Goal: Find specific fact: Find specific fact

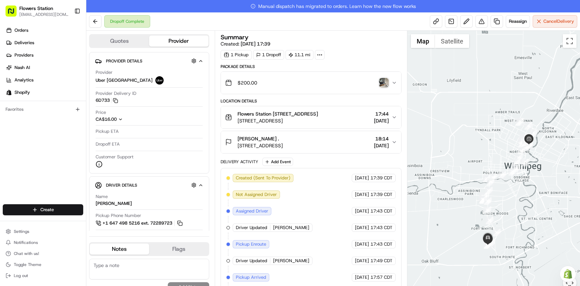
scroll to position [26, 0]
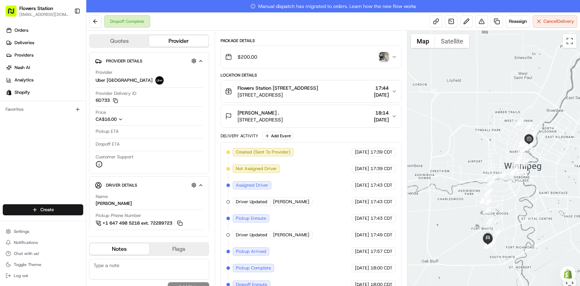
click at [385, 56] on img "button" at bounding box center [384, 57] width 10 height 10
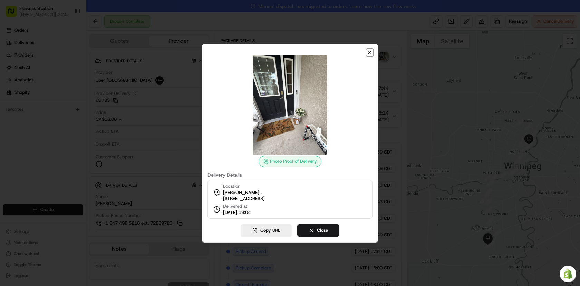
click at [367, 50] on icon "button" at bounding box center [370, 53] width 6 height 6
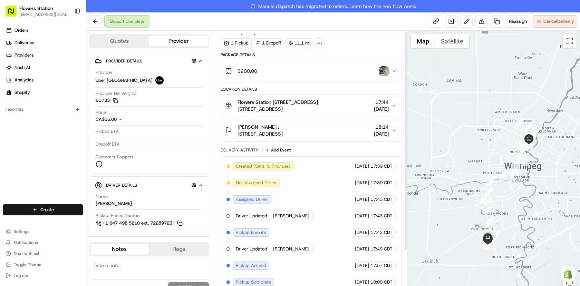
scroll to position [0, 0]
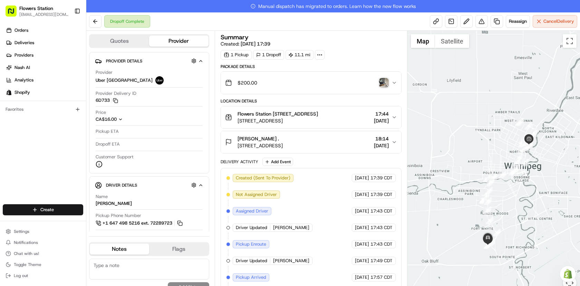
click at [380, 80] on img "button" at bounding box center [384, 83] width 10 height 10
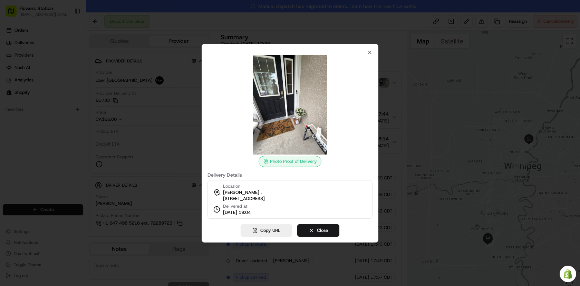
drag, startPoint x: 261, startPoint y: 195, endPoint x: 218, endPoint y: 195, distance: 43.1
click at [218, 195] on div "Location [PERSON_NAME] . [STREET_ADDRESS]" at bounding box center [238, 192] width 51 height 19
drag, startPoint x: 255, startPoint y: 206, endPoint x: 257, endPoint y: 202, distance: 4.4
click at [256, 206] on div "Location [PERSON_NAME] . [STREET_ADDRESS] Delivered at [DATE] 19:04" at bounding box center [289, 199] width 165 height 39
drag, startPoint x: 260, startPoint y: 196, endPoint x: 223, endPoint y: 196, distance: 36.9
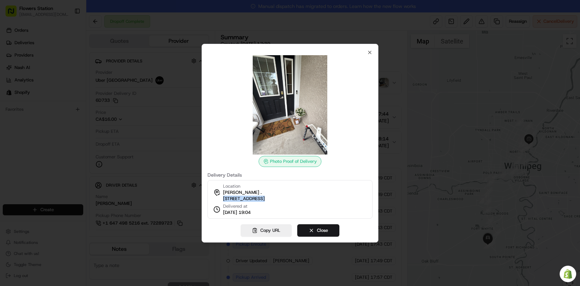
click at [223, 196] on div "Location [PERSON_NAME] . [STREET_ADDRESS]" at bounding box center [238, 192] width 51 height 19
copy span "[STREET_ADDRESS]"
click at [369, 50] on icon "button" at bounding box center [370, 53] width 6 height 6
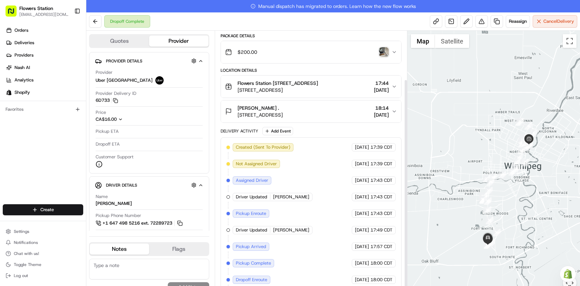
scroll to position [59, 0]
